Goal: Task Accomplishment & Management: Complete application form

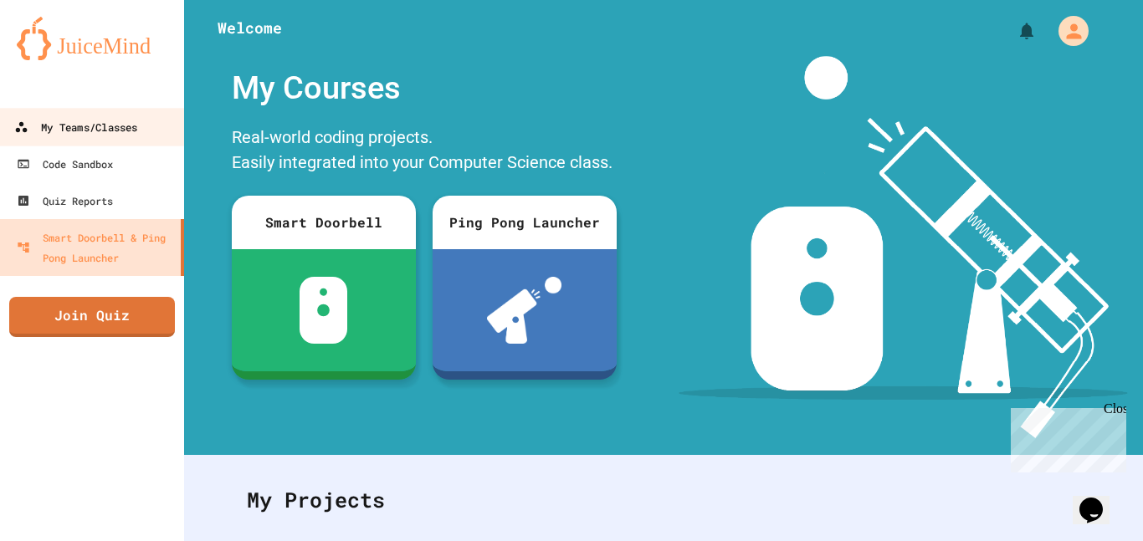
click at [80, 115] on link "My Teams/Classes" at bounding box center [92, 127] width 190 height 38
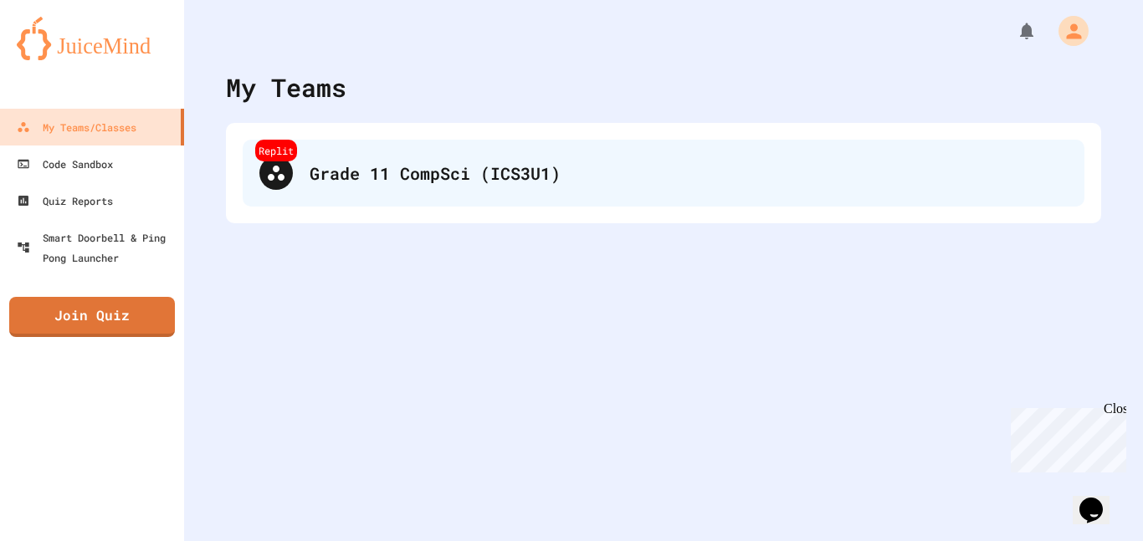
click at [359, 192] on div "Replit Grade 11 CompSci (ICS3U1)" at bounding box center [664, 173] width 842 height 67
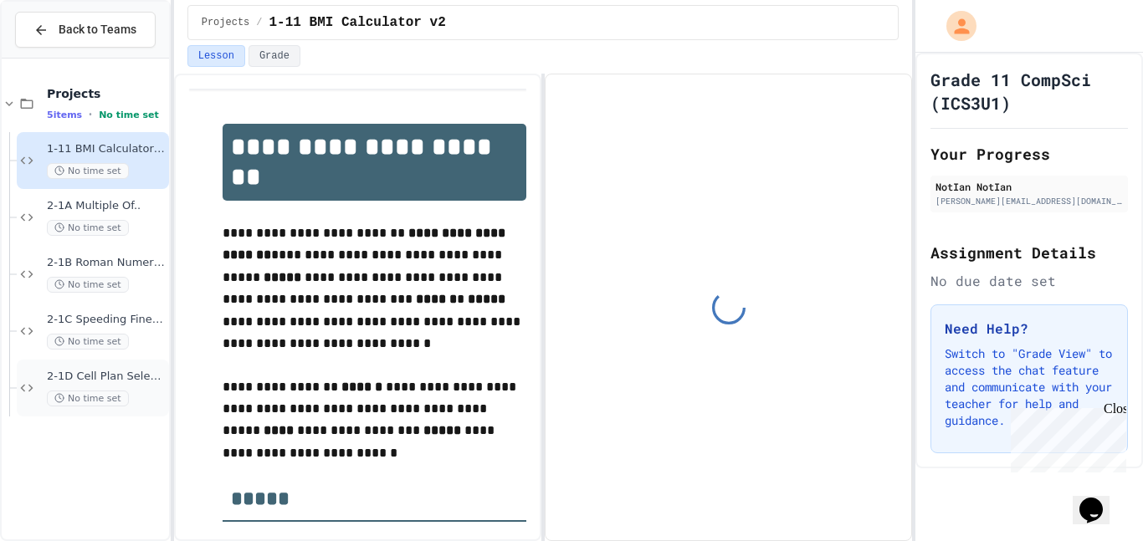
click at [84, 388] on div "2-1D Cell Plan Selector No time set" at bounding box center [106, 388] width 119 height 37
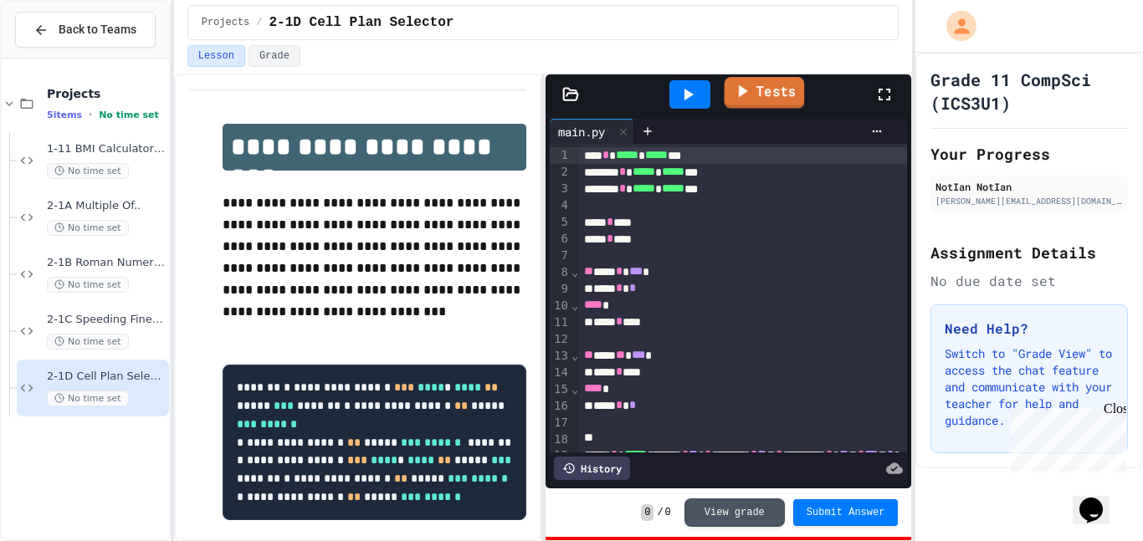
click at [746, 92] on icon at bounding box center [741, 90] width 19 height 21
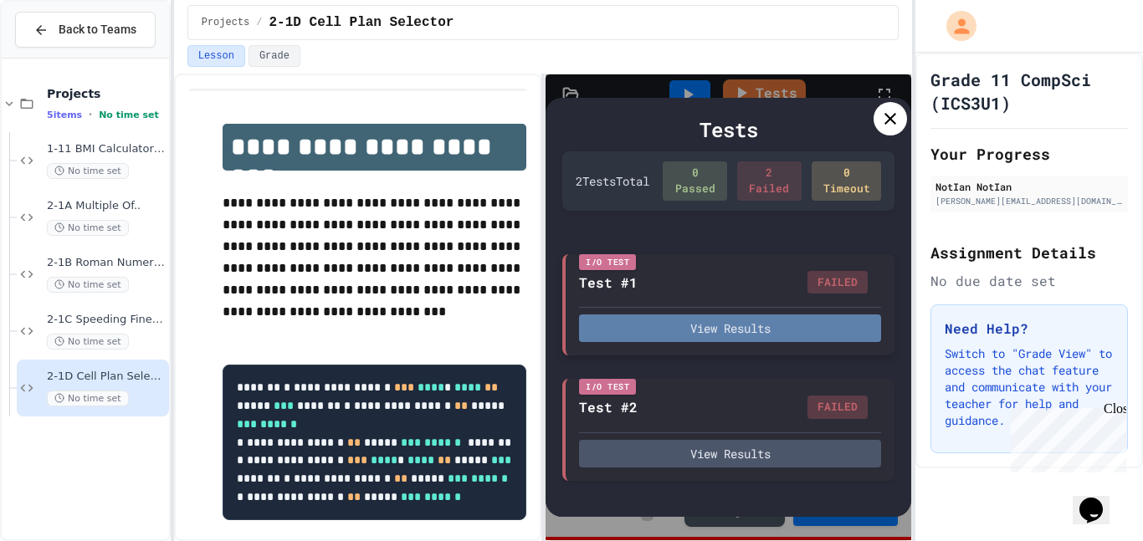
click at [737, 334] on button "View Results" at bounding box center [730, 329] width 302 height 28
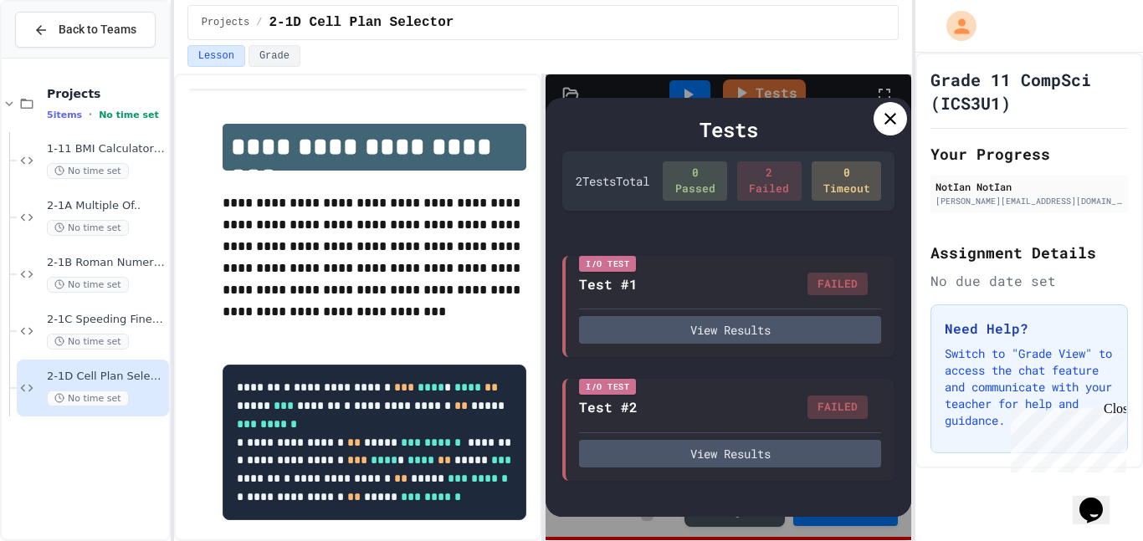
click at [883, 119] on icon at bounding box center [890, 119] width 20 height 20
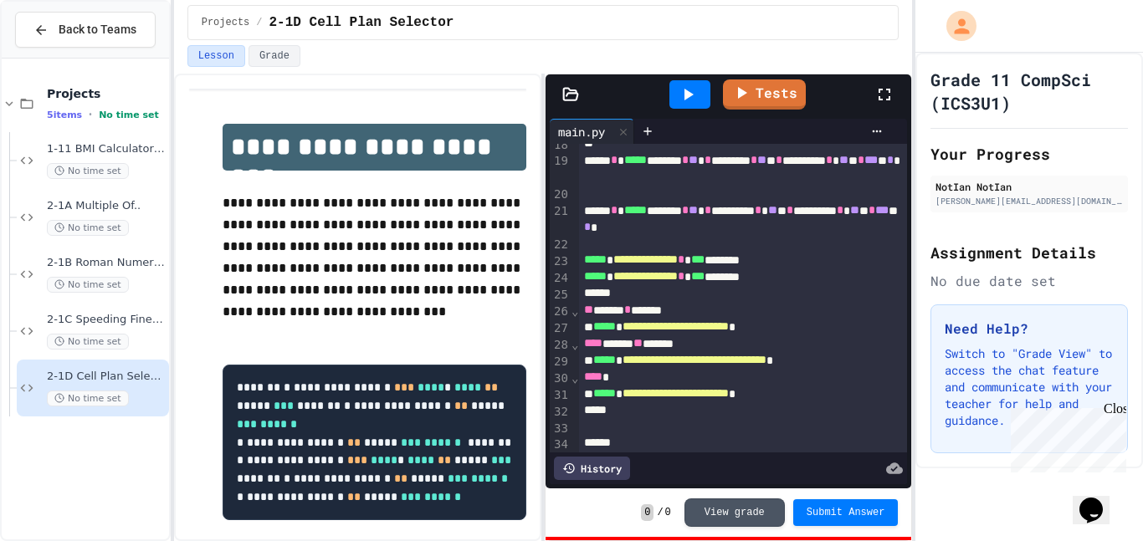
scroll to position [303, 0]
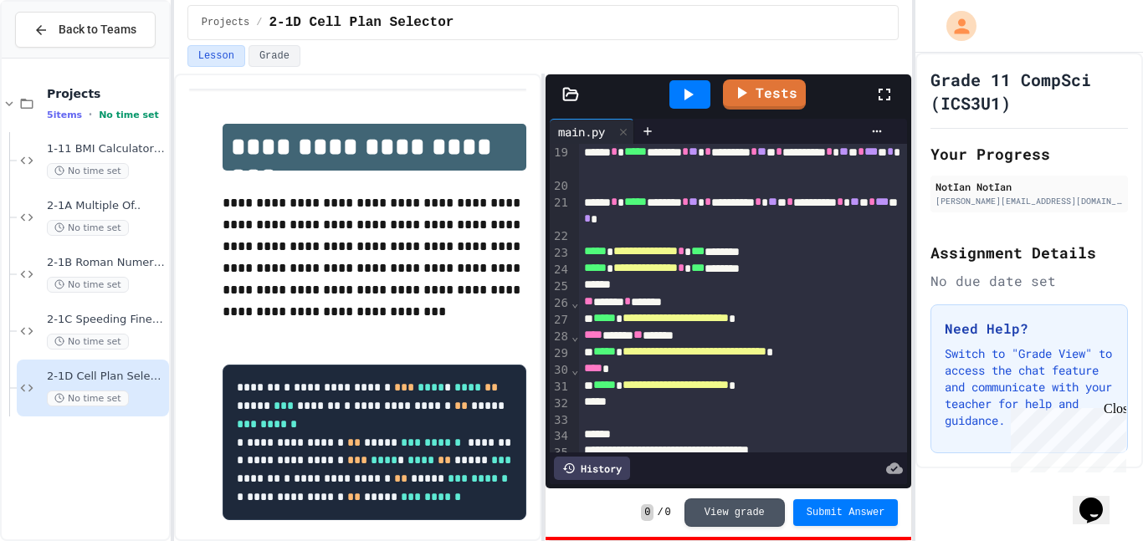
click at [678, 254] on span "**********" at bounding box center [645, 251] width 64 height 12
click at [870, 508] on span "Submit Answer" at bounding box center [846, 511] width 79 height 13
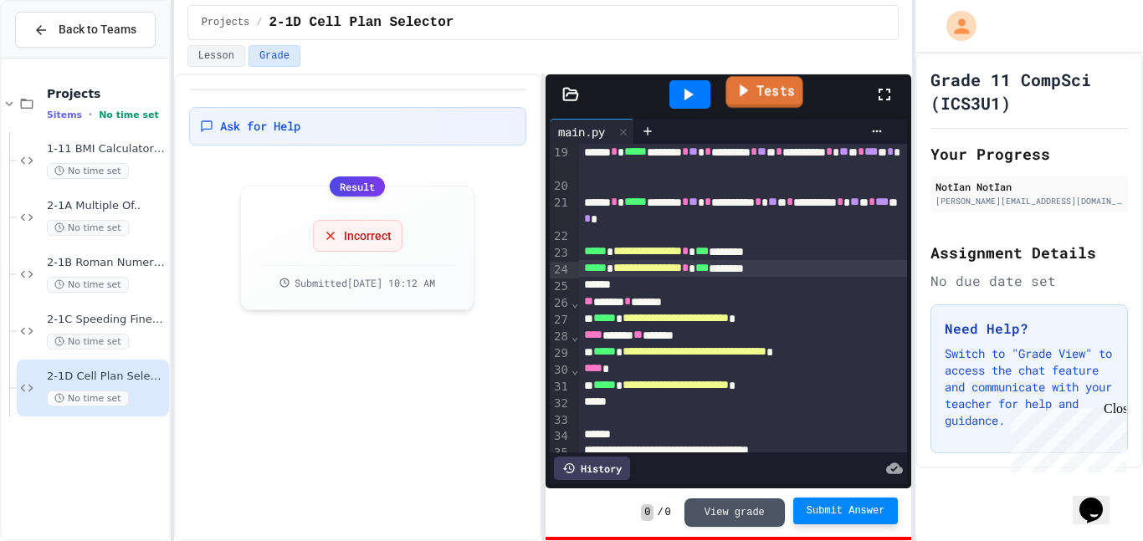
click at [782, 93] on link "Tests" at bounding box center [763, 92] width 77 height 32
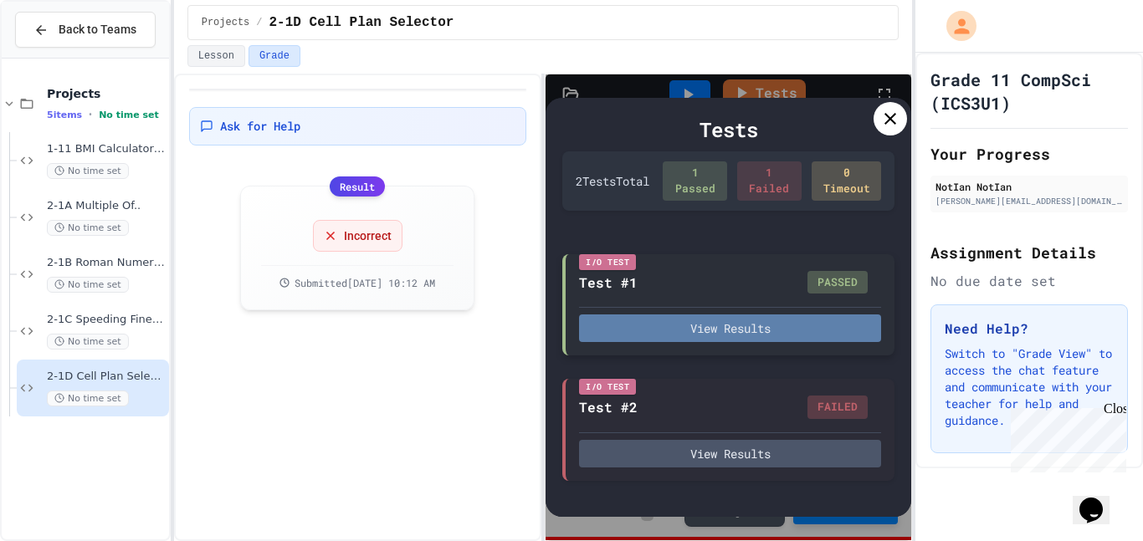
click at [750, 340] on button "View Results" at bounding box center [730, 329] width 302 height 28
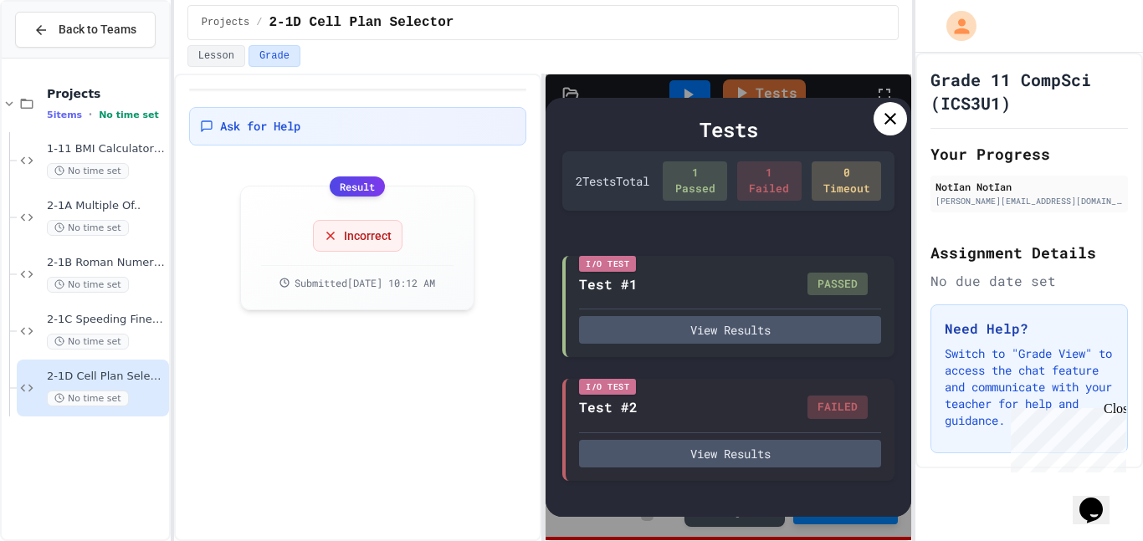
click at [798, 433] on div "View Results" at bounding box center [730, 448] width 302 height 35
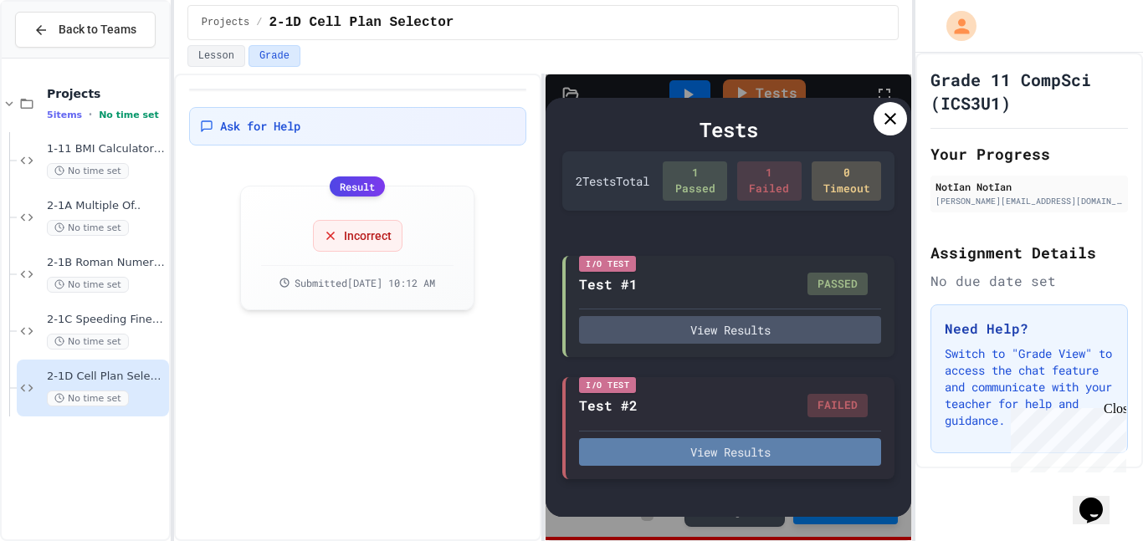
click at [797, 442] on button "View Results" at bounding box center [730, 452] width 302 height 28
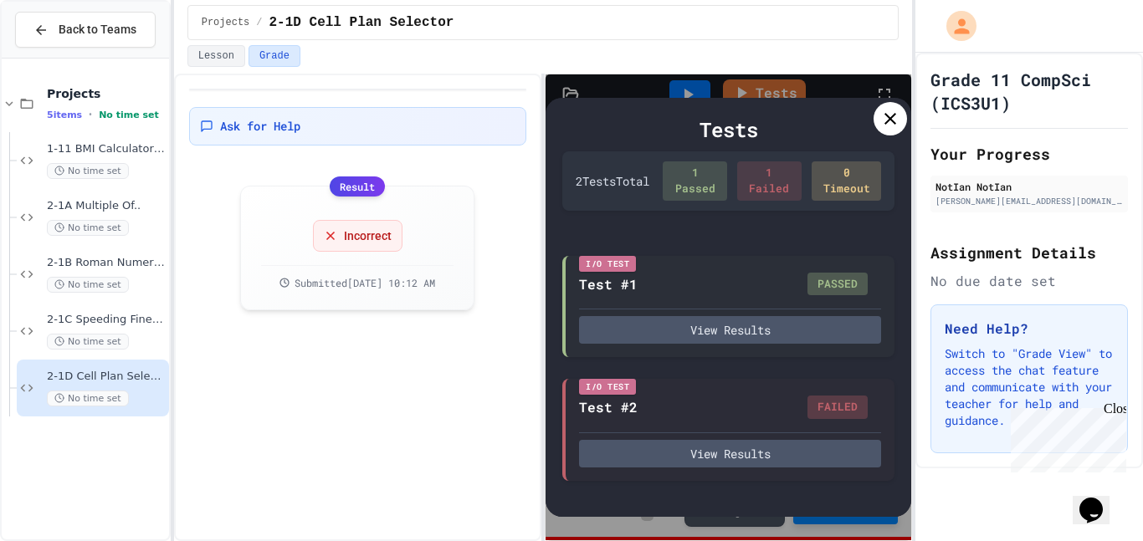
click at [884, 115] on icon at bounding box center [890, 119] width 20 height 20
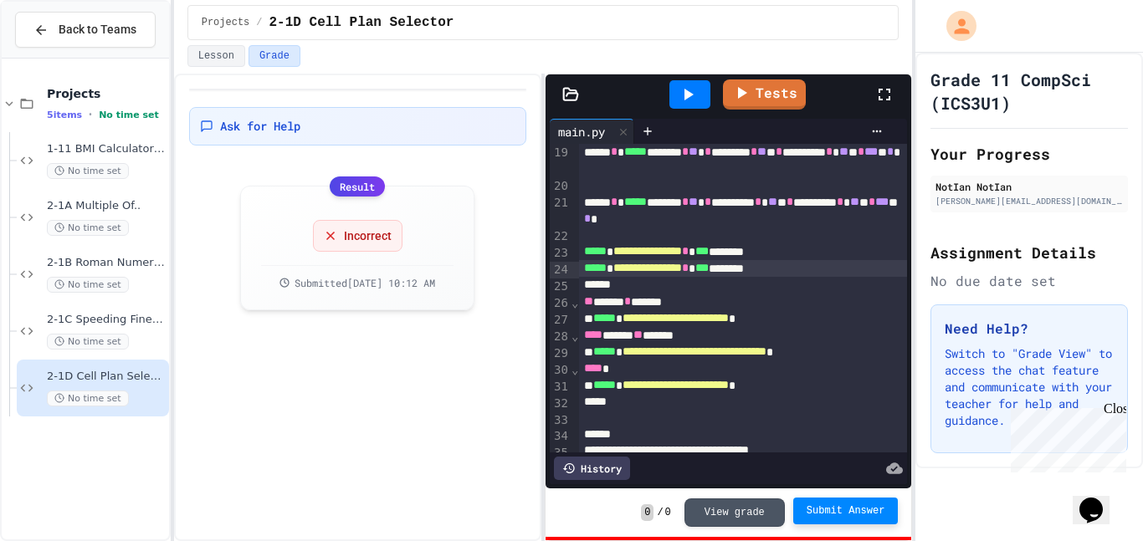
scroll to position [315, 0]
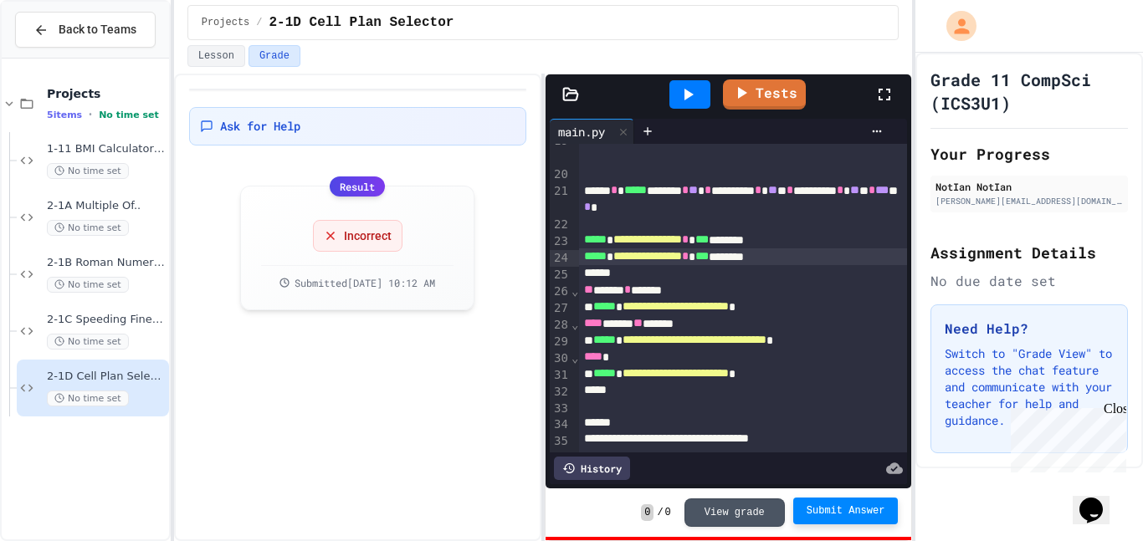
click at [673, 328] on div "**** ***** ** ******" at bounding box center [743, 323] width 329 height 17
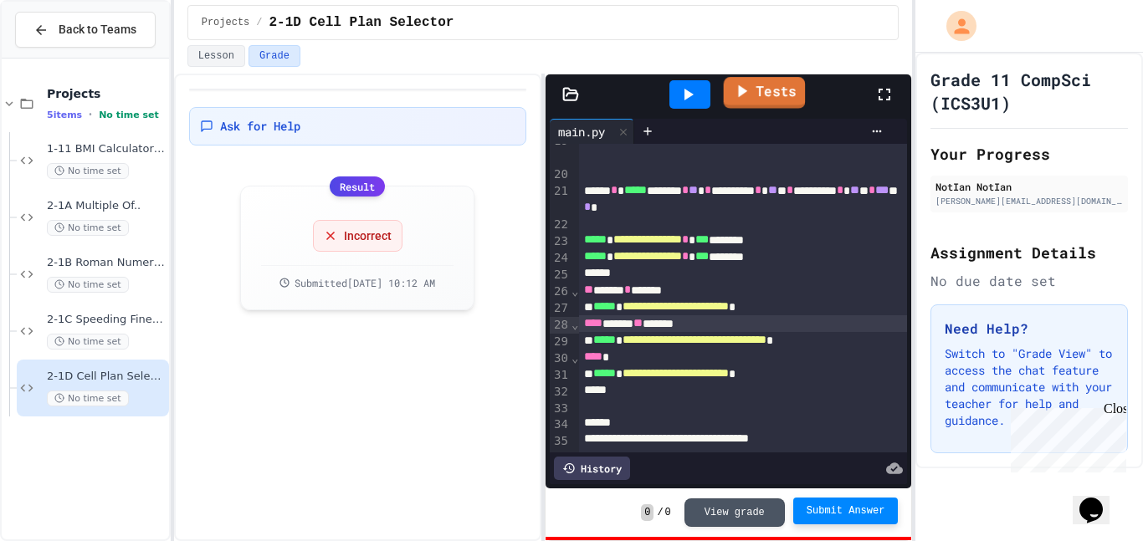
click at [739, 88] on icon at bounding box center [742, 91] width 9 height 13
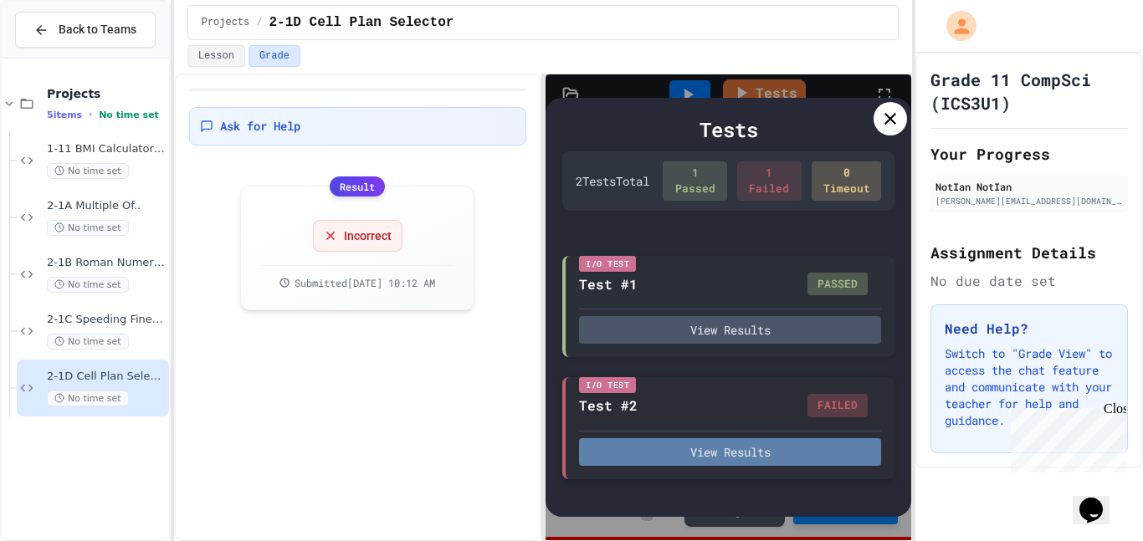
click at [723, 445] on button "View Results" at bounding box center [730, 452] width 302 height 28
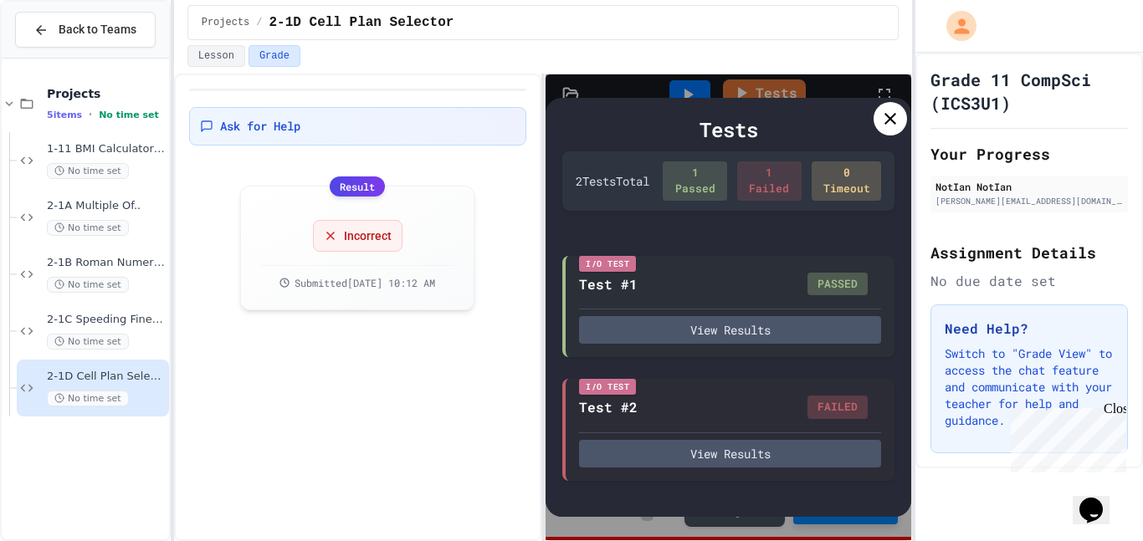
click at [883, 120] on icon at bounding box center [890, 119] width 20 height 20
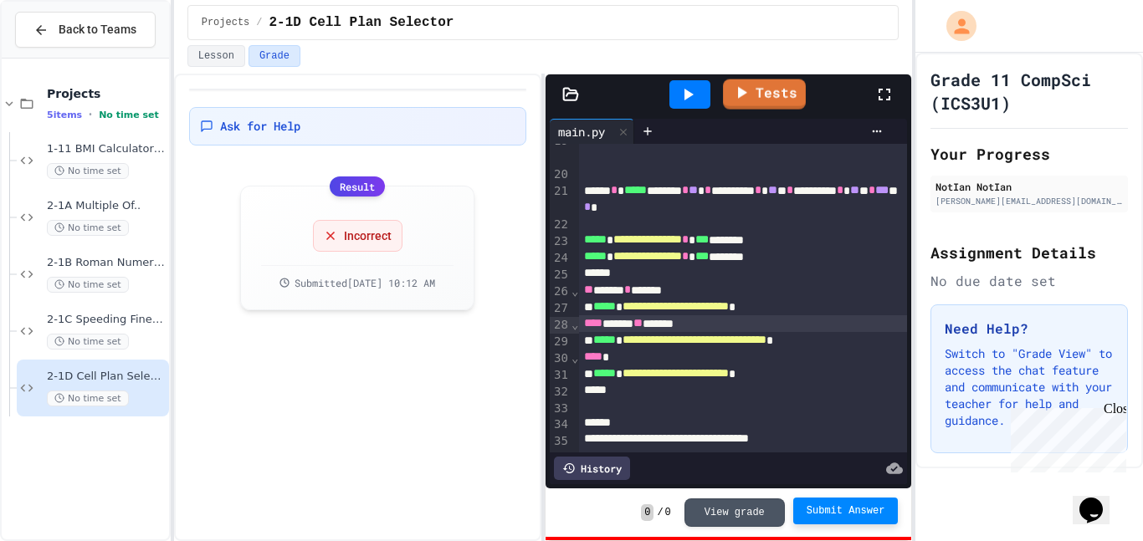
click at [693, 92] on icon at bounding box center [688, 95] width 20 height 20
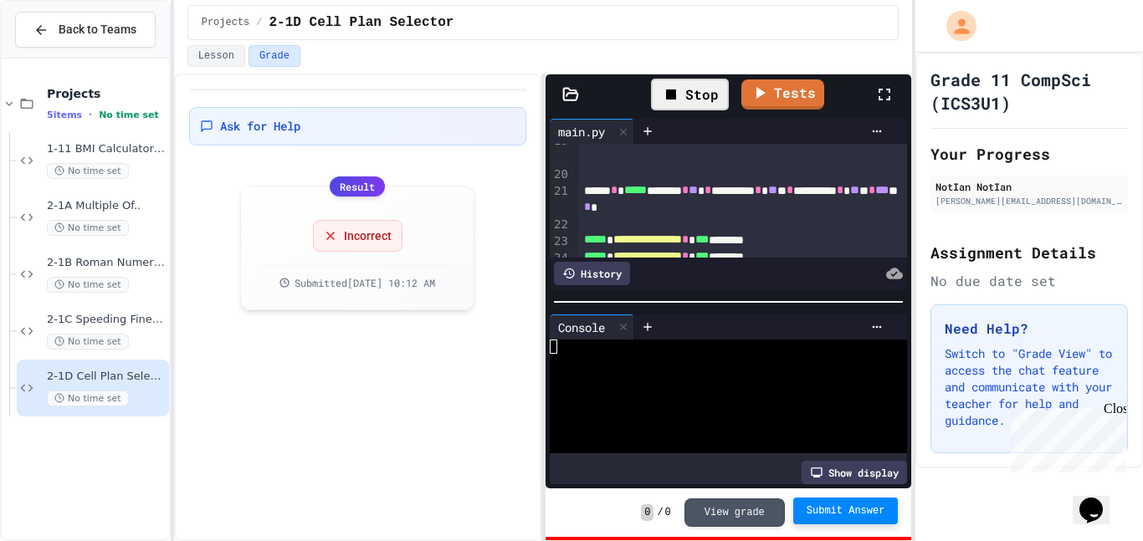
click at [658, 391] on div at bounding box center [719, 389] width 339 height 14
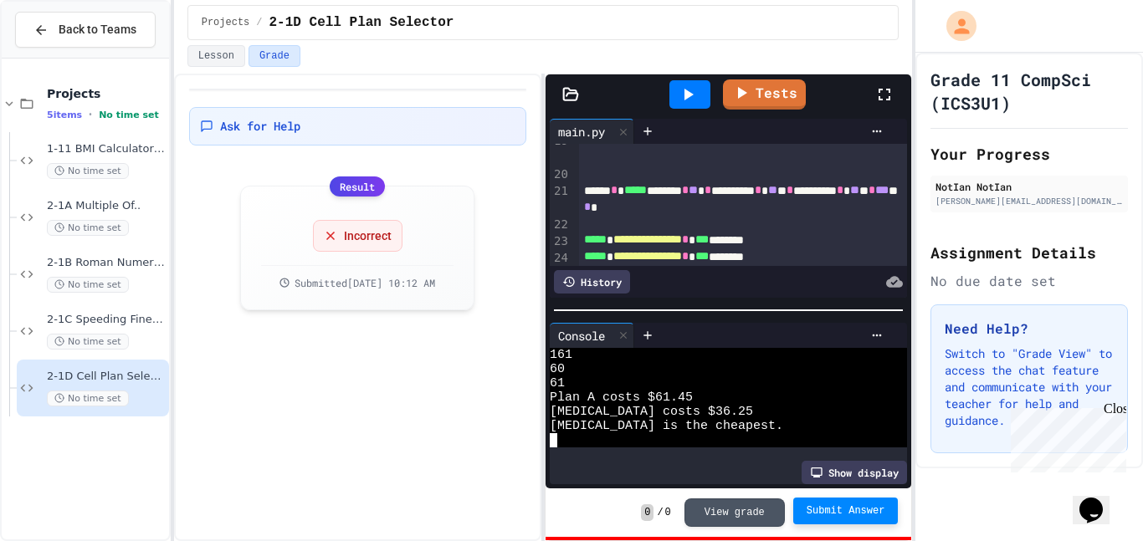
click at [718, 314] on div at bounding box center [729, 310] width 366 height 17
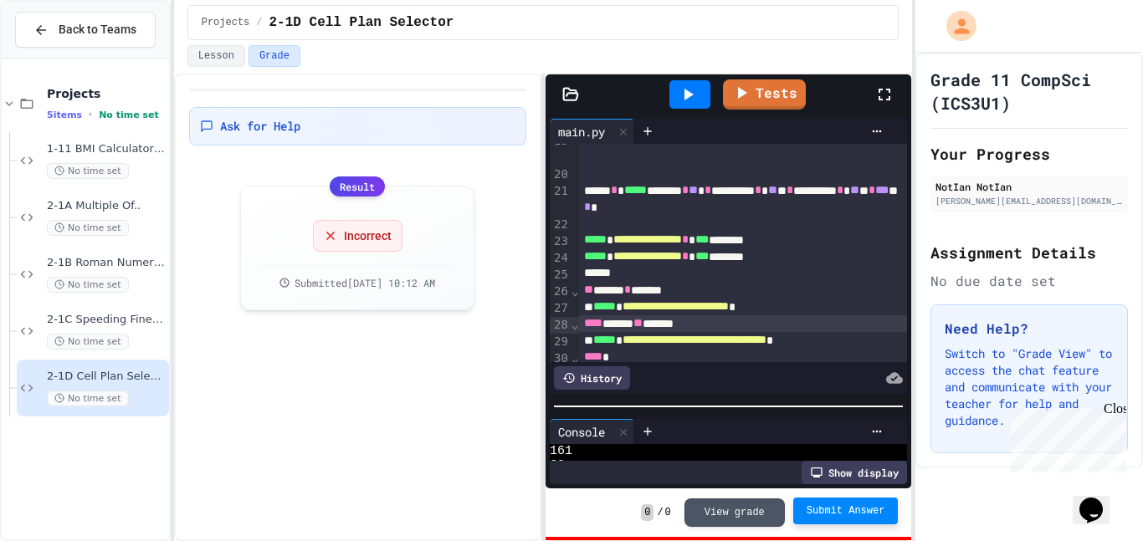
click at [724, 418] on div "**********" at bounding box center [729, 302] width 366 height 374
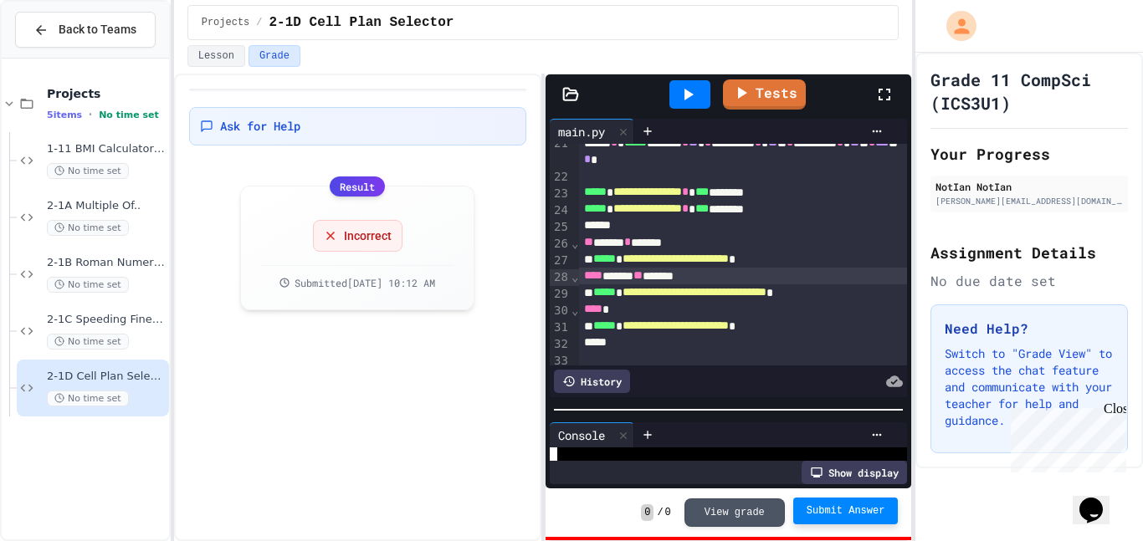
scroll to position [402, 0]
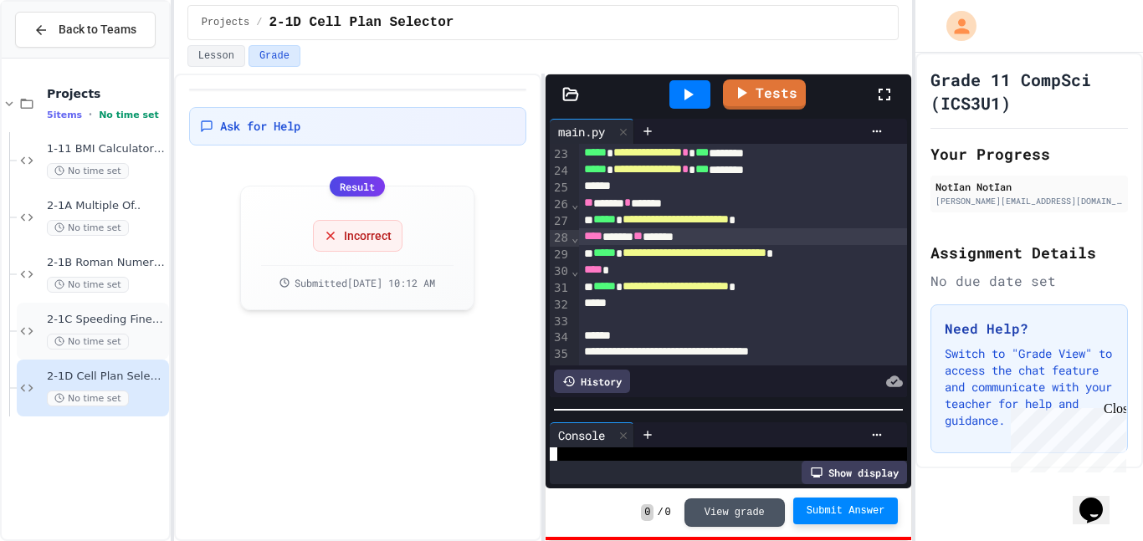
click at [137, 323] on span "2-1C Speeding Fine Calculator" at bounding box center [106, 320] width 119 height 14
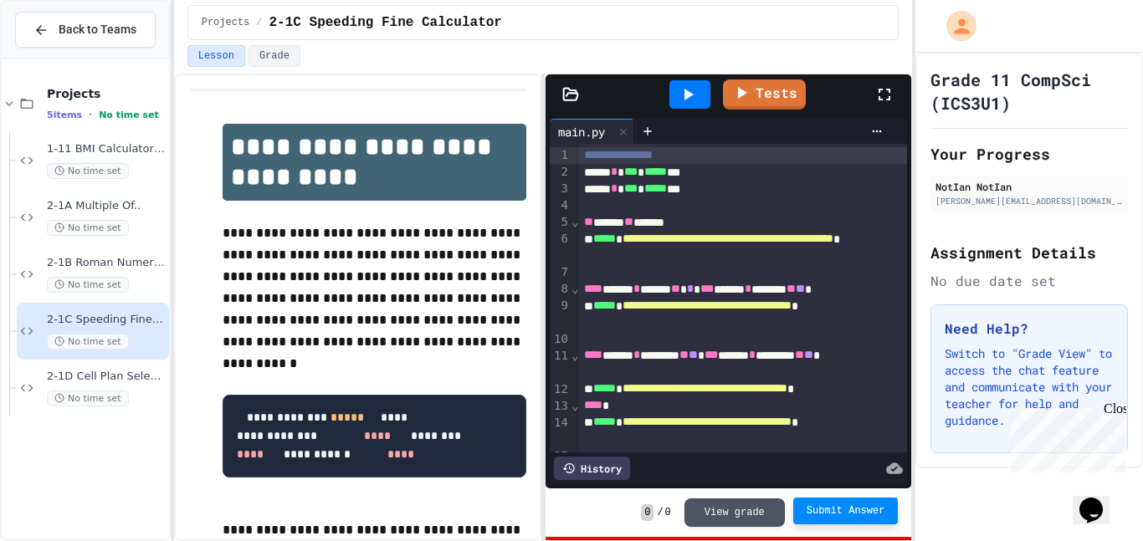
click at [871, 515] on span "Submit Answer" at bounding box center [846, 511] width 79 height 13
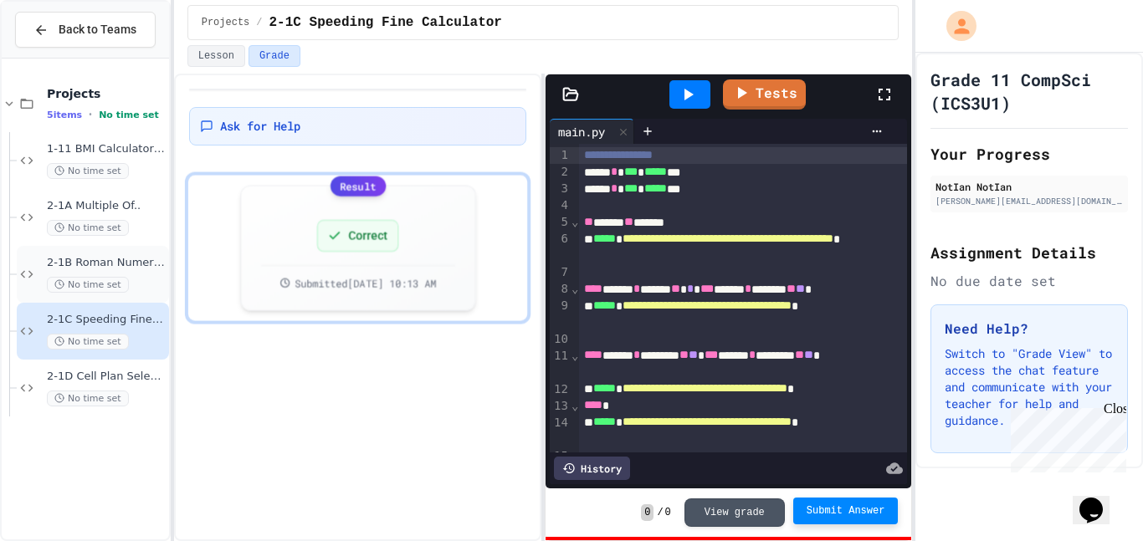
click at [111, 272] on div "2-1B Roman Numerals No time set" at bounding box center [106, 274] width 119 height 37
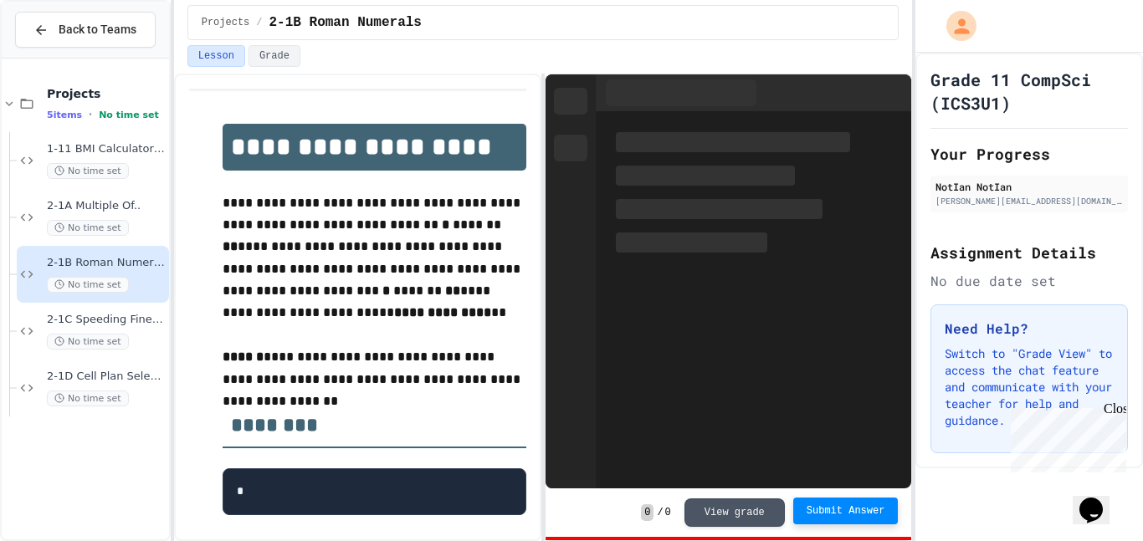
click at [863, 509] on span "Submit Answer" at bounding box center [846, 511] width 79 height 13
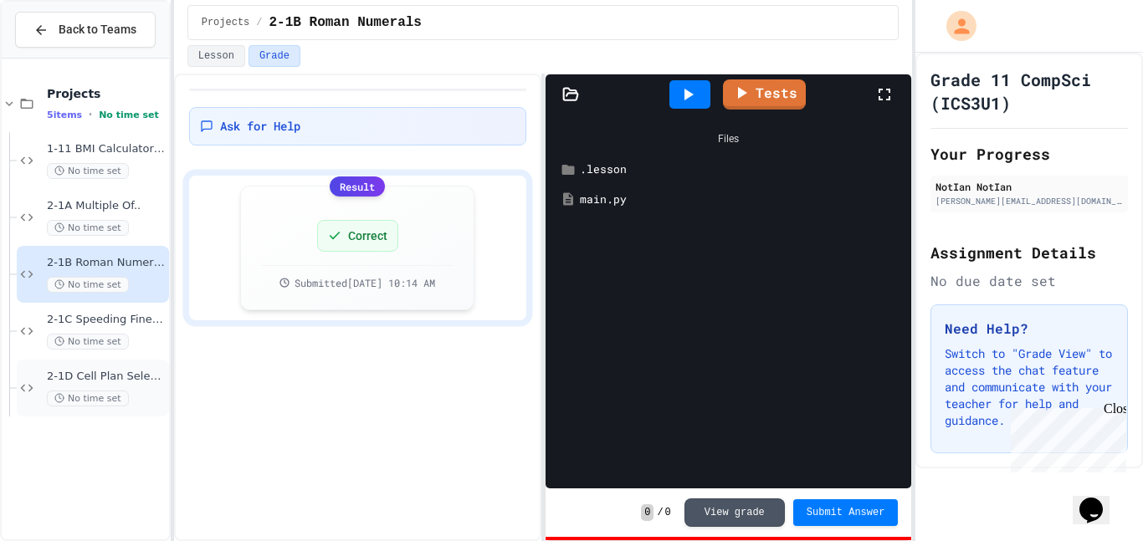
click at [37, 372] on div "2-1D Cell Plan Selector No time set" at bounding box center [93, 388] width 152 height 57
